Goal: Use online tool/utility: Use online tool/utility

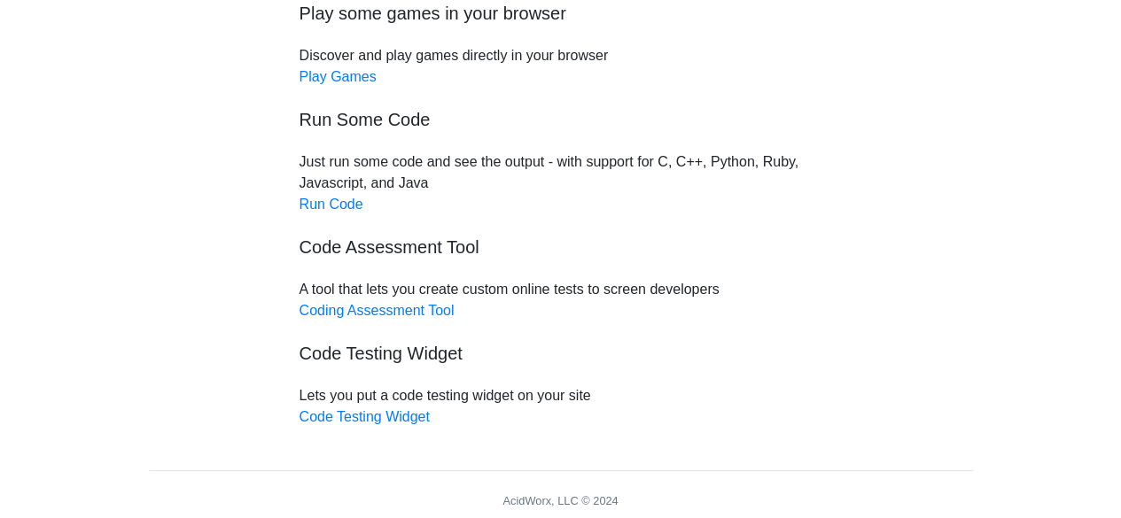
scroll to position [225, 0]
click at [315, 206] on link "Run Code" at bounding box center [331, 203] width 64 height 15
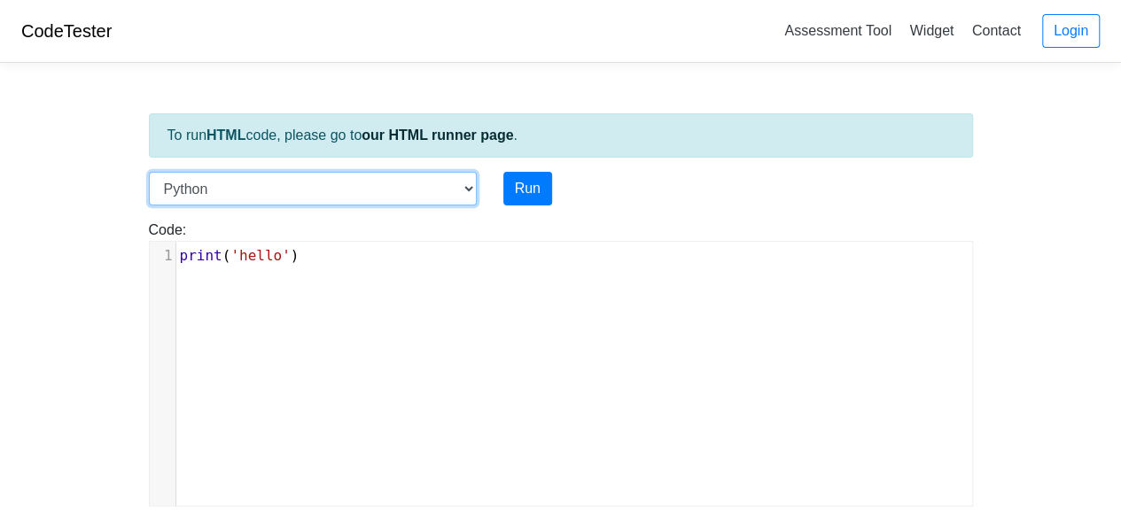
click at [468, 191] on select "C C++ Go Java Javascript Python Ruby" at bounding box center [313, 189] width 328 height 34
select select "cpp"
click at [149, 172] on select "C C++ Go Java Javascript Python Ruby" at bounding box center [313, 189] width 328 height 34
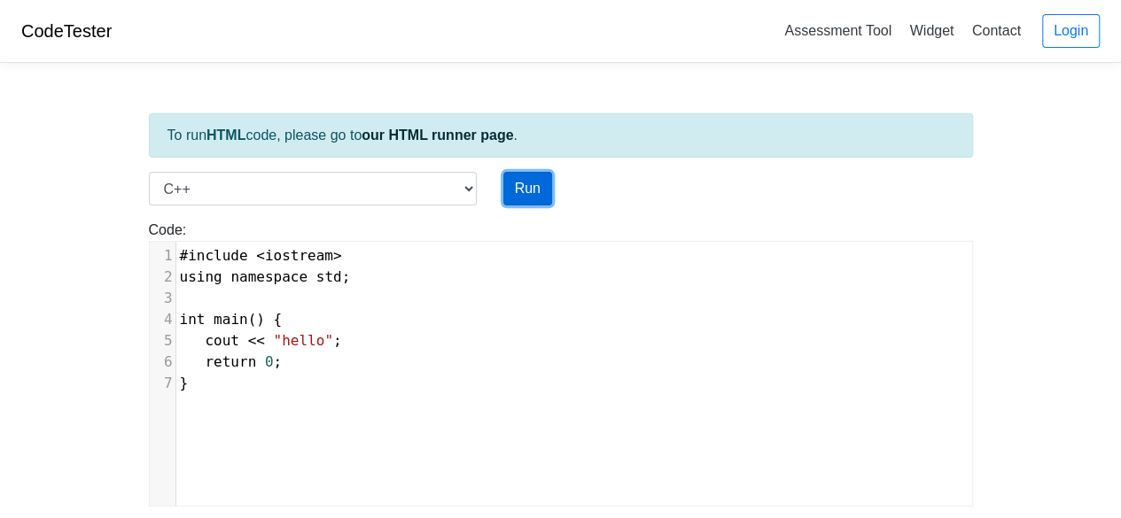
click at [531, 188] on button "Run" at bounding box center [527, 189] width 49 height 34
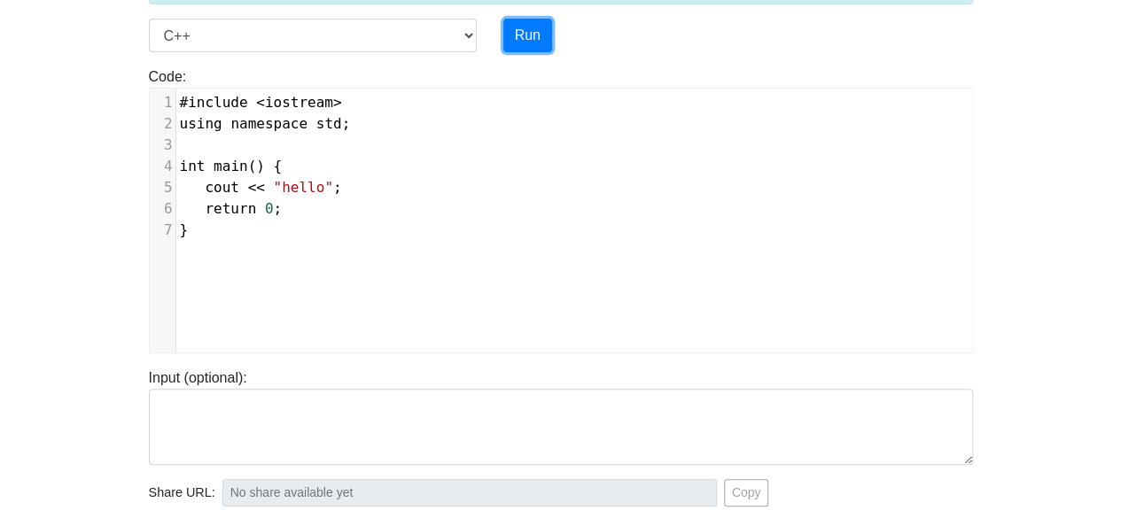
type input "[URL][DOMAIN_NAME]"
type textarea "Stdout: hello"
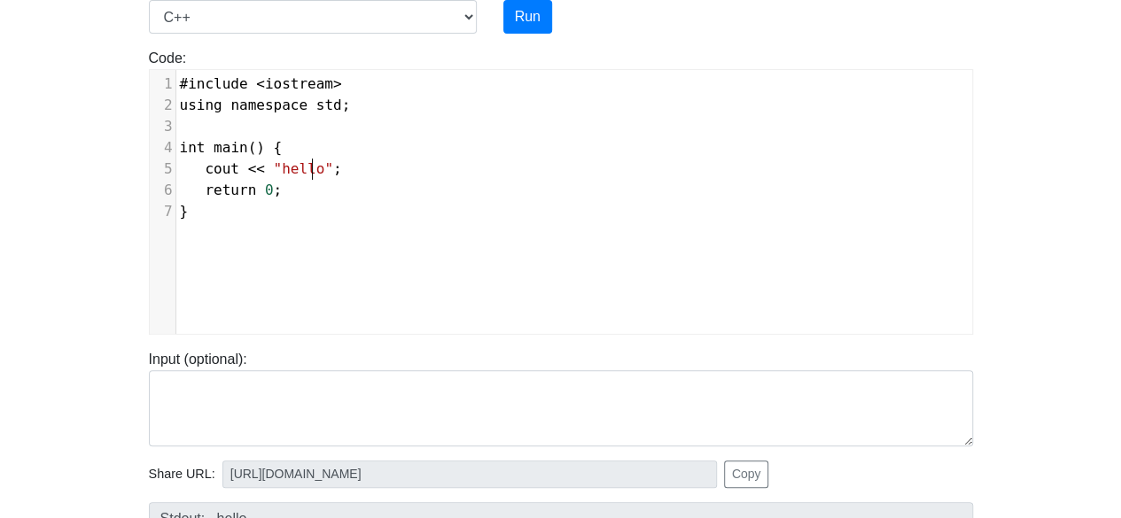
scroll to position [7, 0]
click at [310, 171] on span ""hello"" at bounding box center [302, 168] width 59 height 17
type textarea "mamu"
click at [538, 10] on button "Run" at bounding box center [527, 17] width 49 height 34
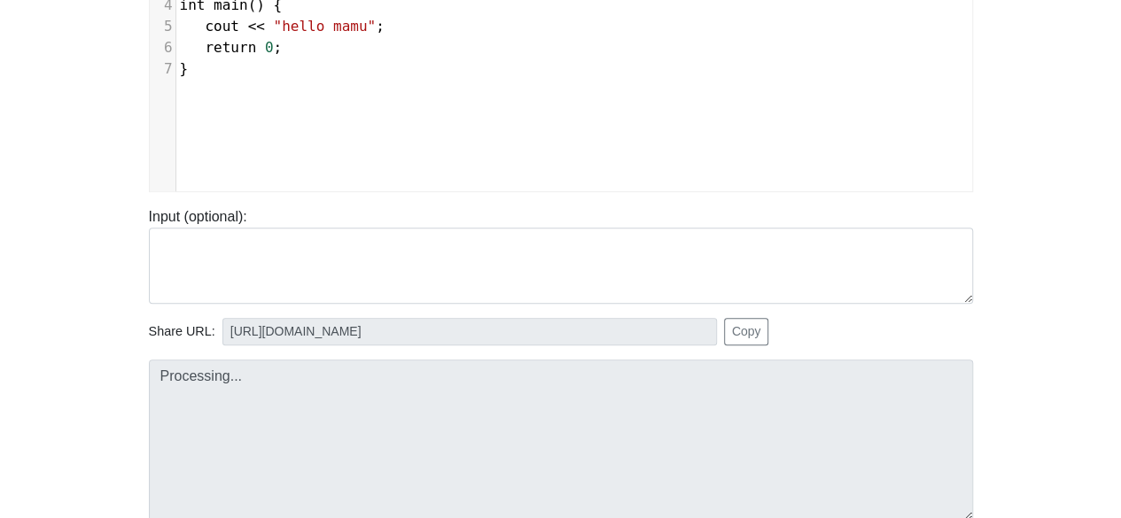
scroll to position [316, 0]
type input "[URL][DOMAIN_NAME]"
type textarea "Stdout: hello mamu"
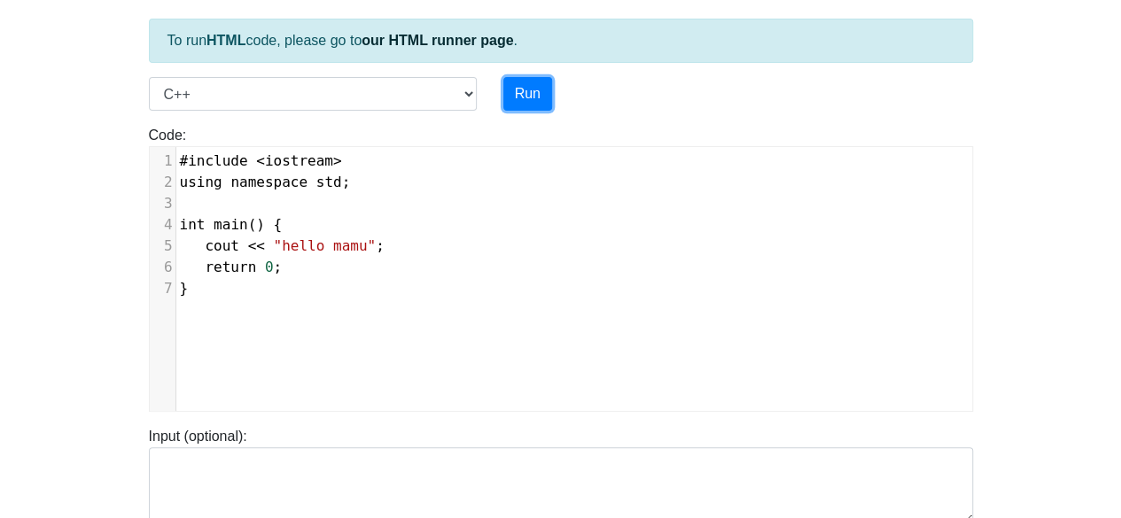
scroll to position [94, 0]
